Goal: Task Accomplishment & Management: Use online tool/utility

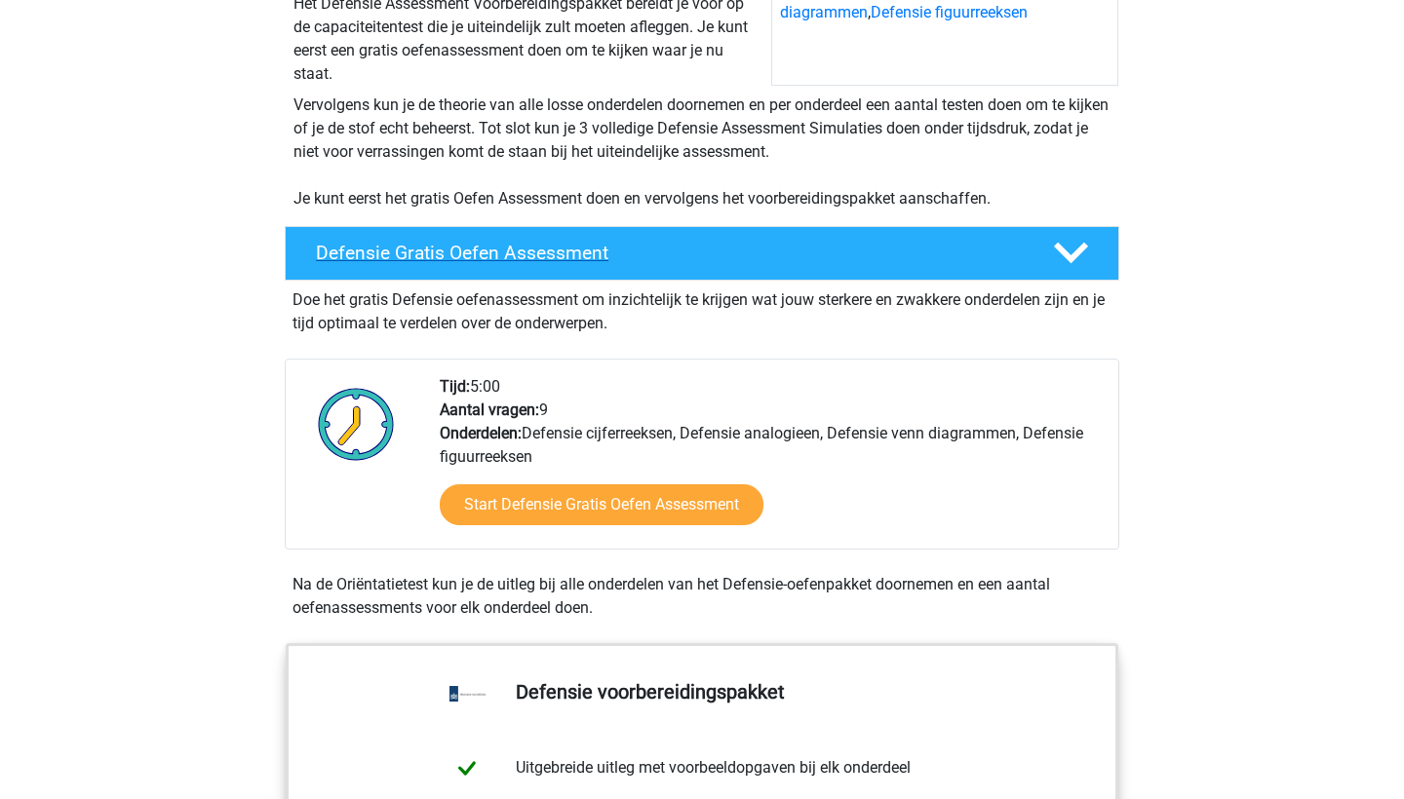
scroll to position [348, 0]
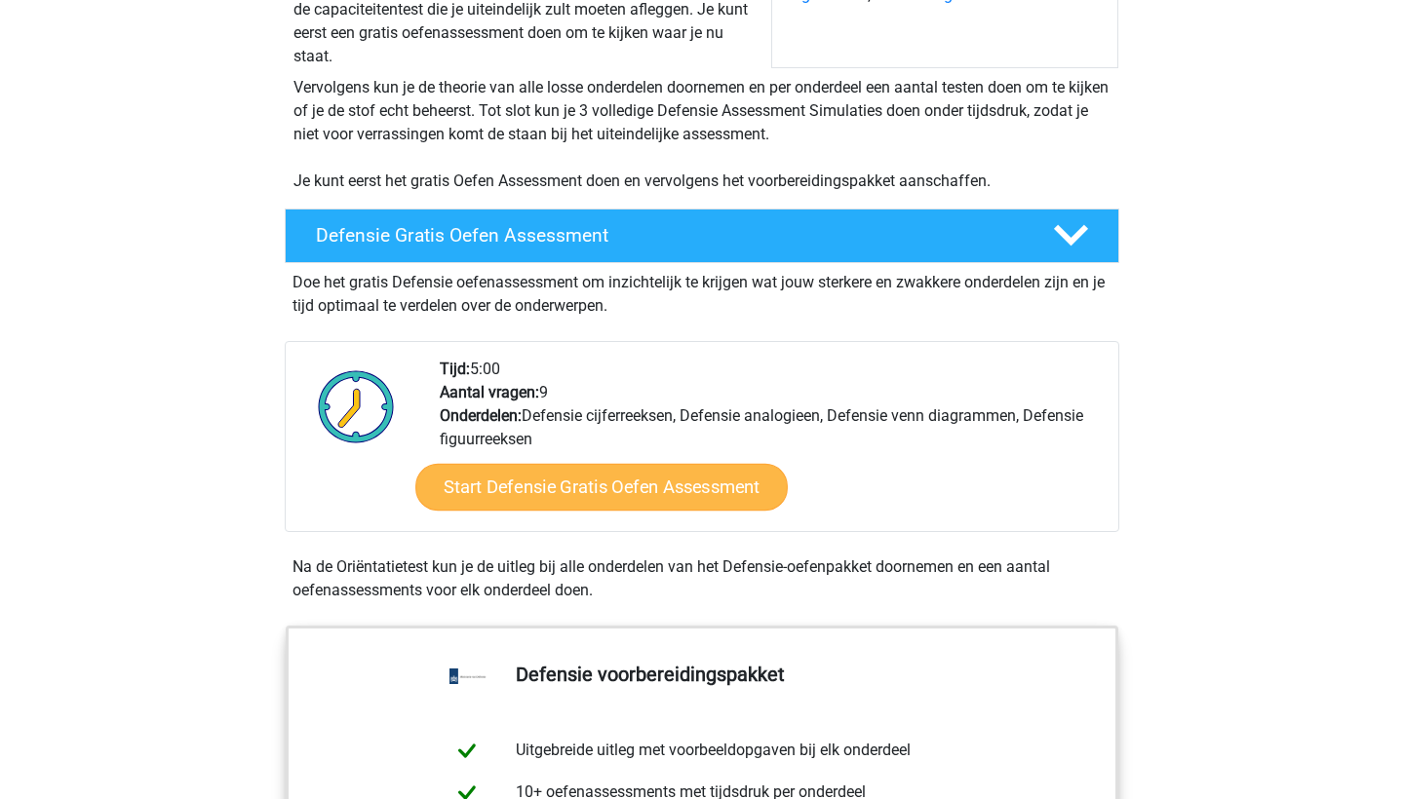
click at [698, 481] on link "Start Defensie Gratis Oefen Assessment" at bounding box center [601, 487] width 372 height 47
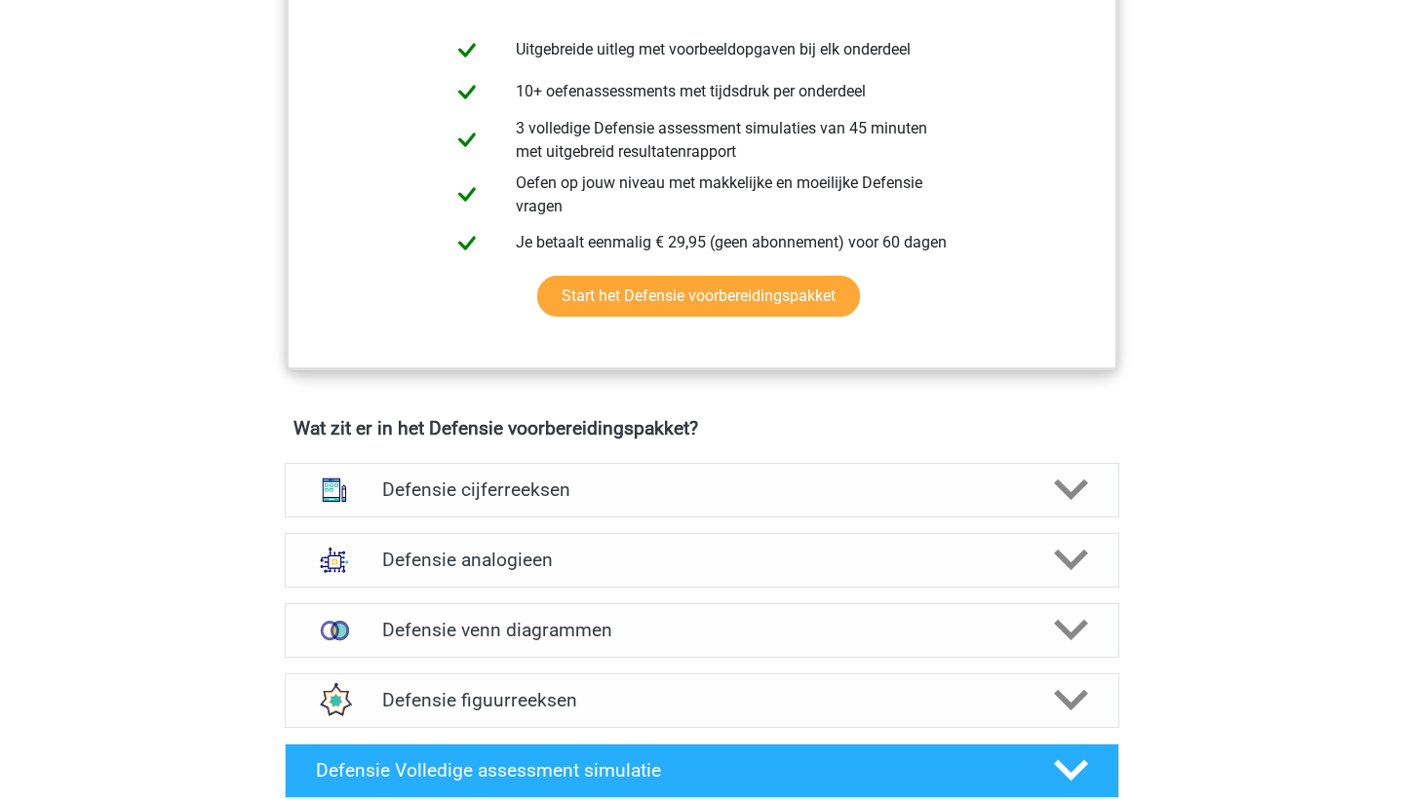
scroll to position [1049, 0]
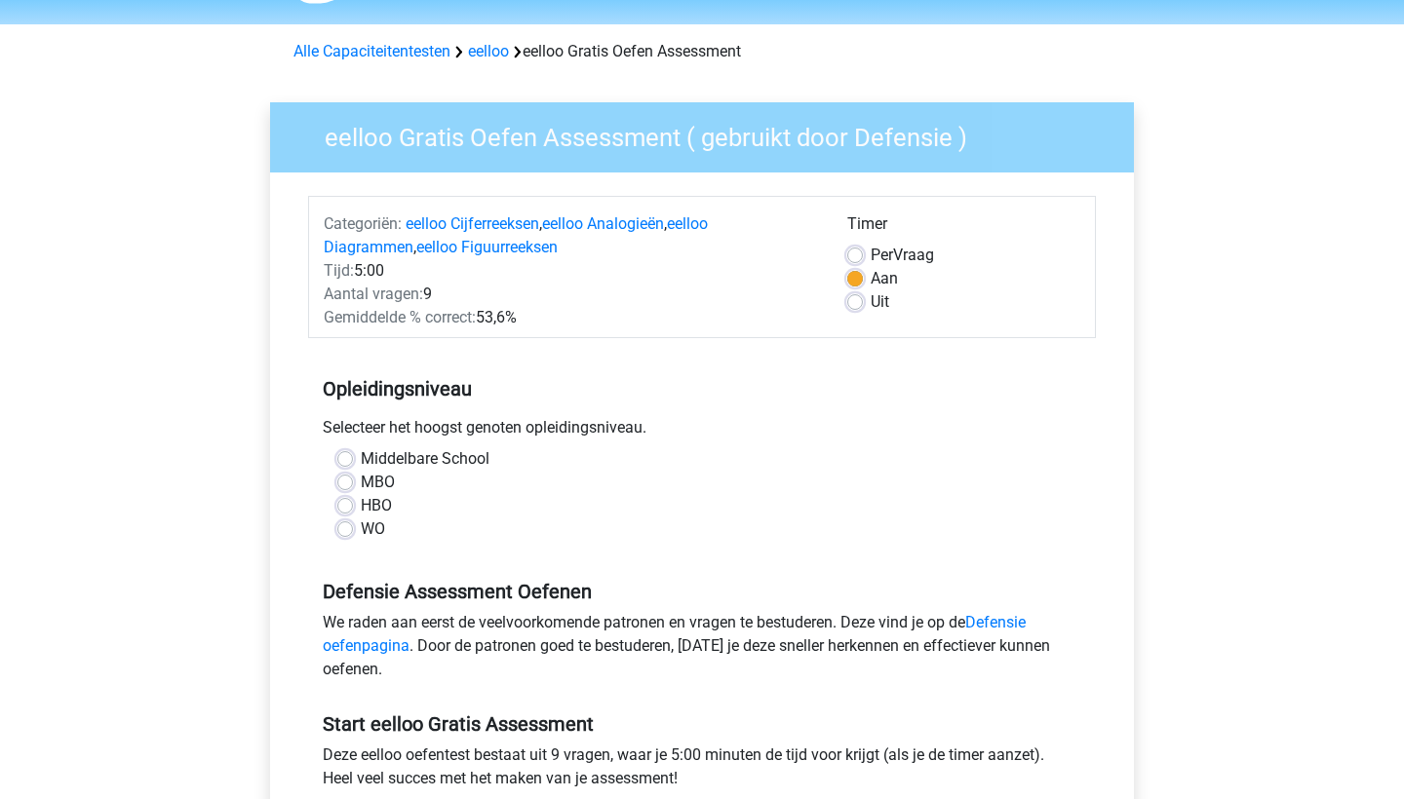
scroll to position [58, 0]
click at [356, 469] on div "Middelbare School" at bounding box center [701, 458] width 729 height 23
click at [361, 477] on label "MBO" at bounding box center [378, 481] width 34 height 23
click at [344, 477] on input "MBO" at bounding box center [345, 479] width 16 height 19
radio input "true"
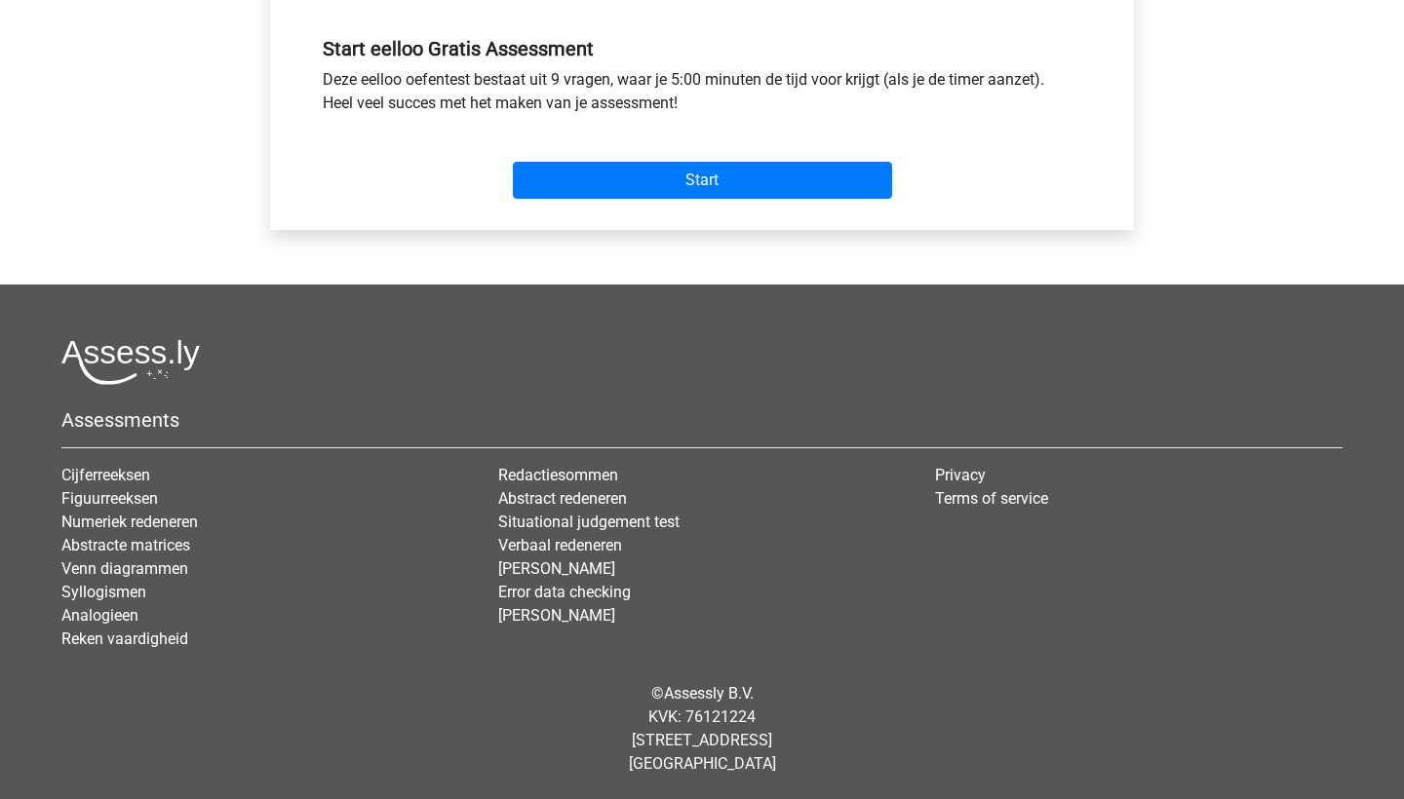
scroll to position [733, 0]
click at [783, 203] on div "Start" at bounding box center [702, 165] width 788 height 84
click at [758, 186] on input "Start" at bounding box center [702, 180] width 379 height 37
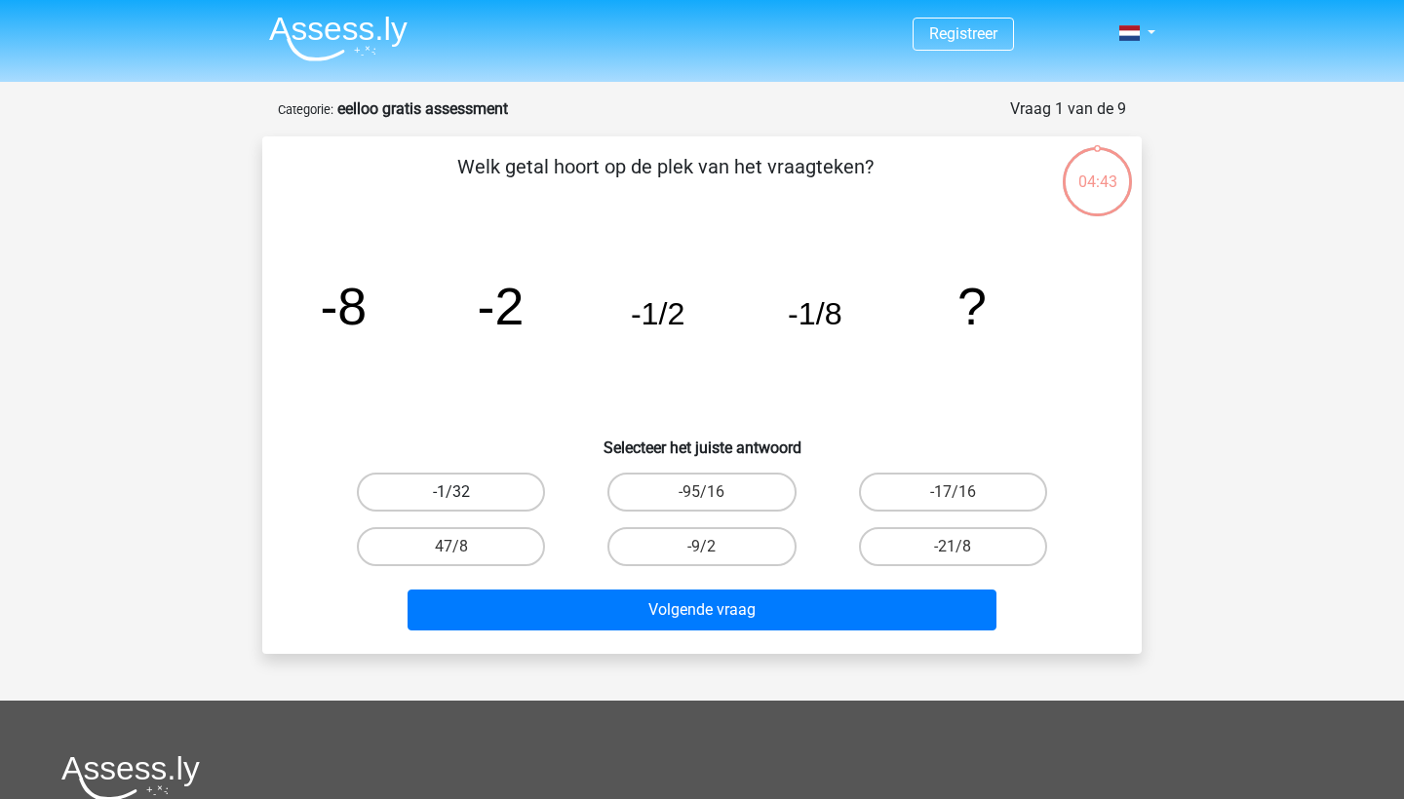
click at [525, 483] on label "-1/32" at bounding box center [451, 492] width 188 height 39
click at [464, 492] on input "-1/32" at bounding box center [457, 498] width 13 height 13
radio input "true"
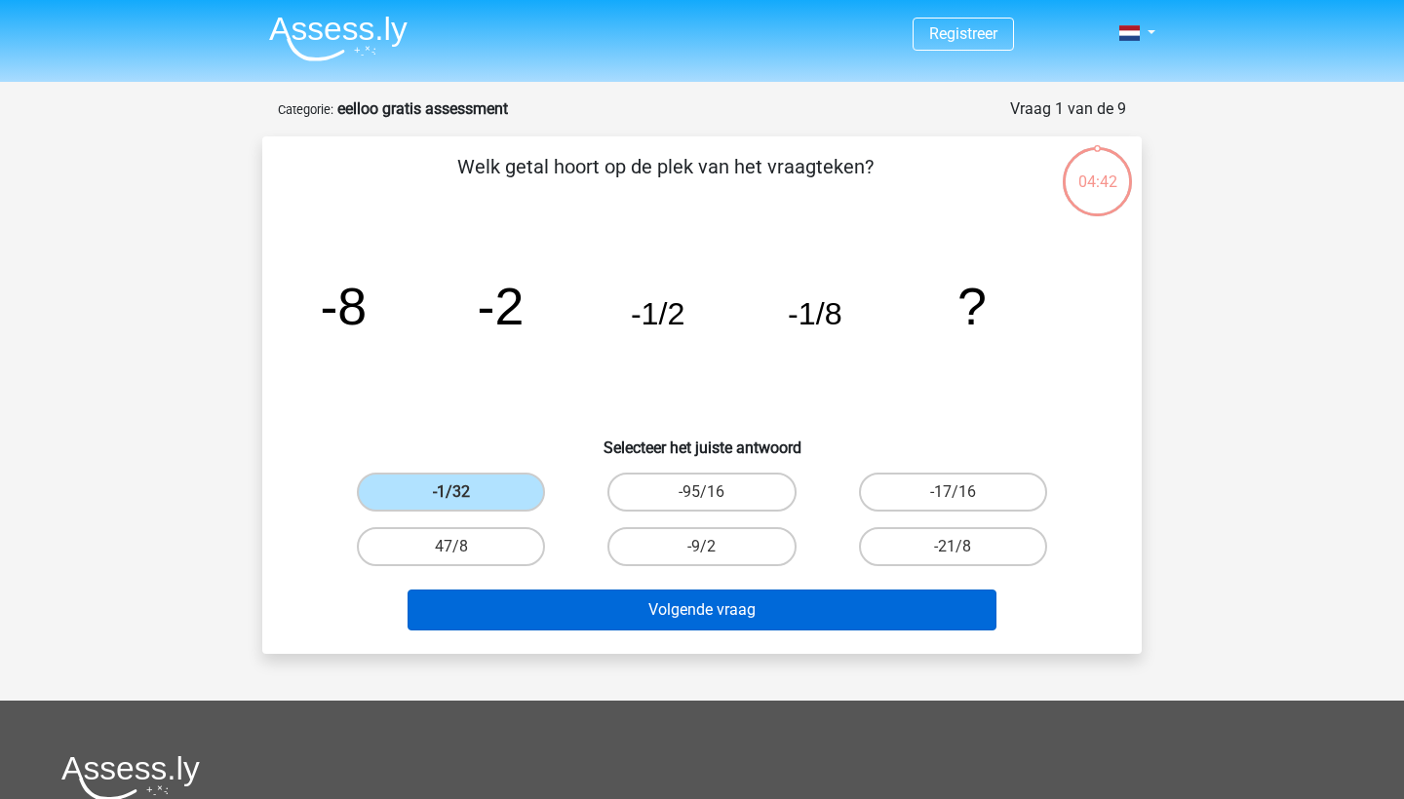
click at [710, 610] on button "Volgende vraag" at bounding box center [703, 610] width 590 height 41
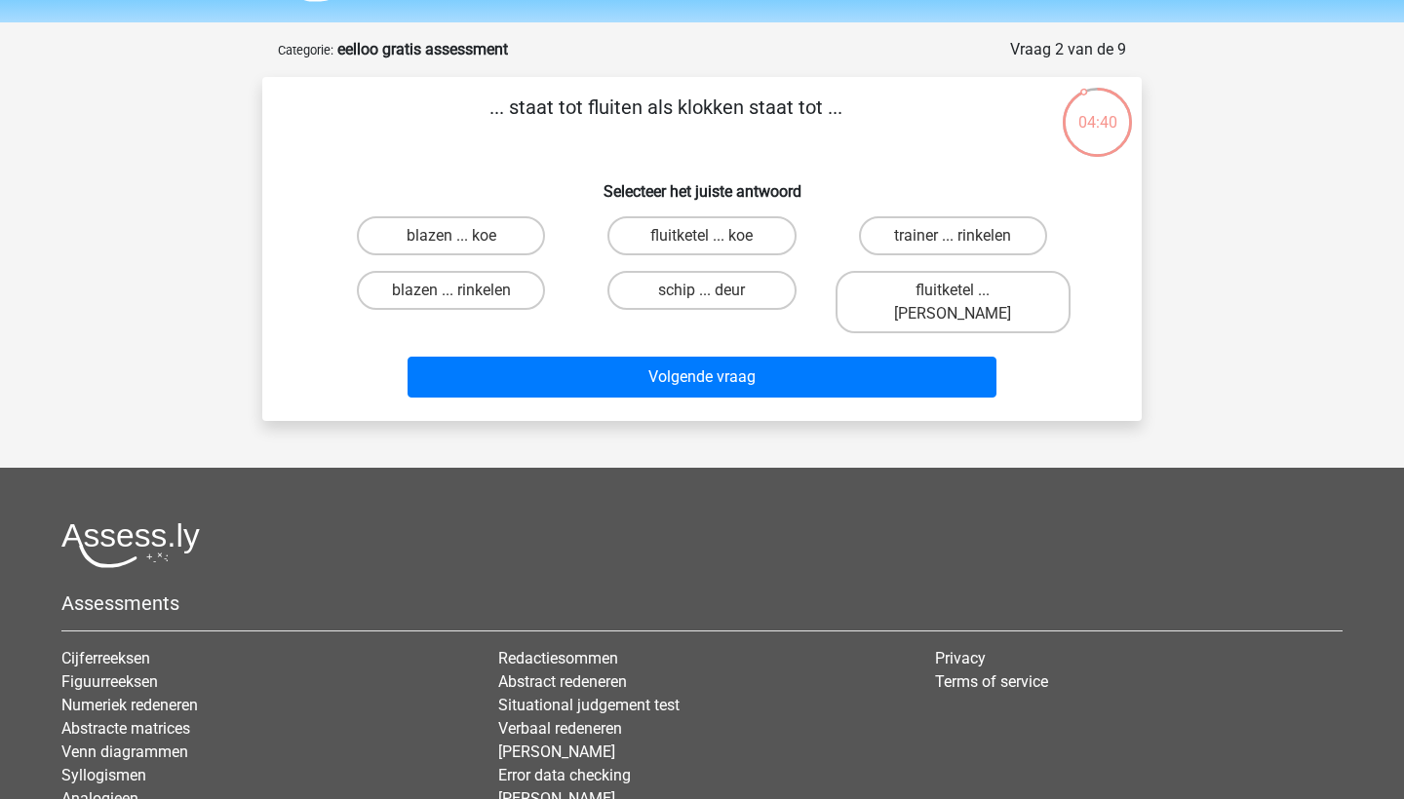
scroll to position [53, 0]
